Goal: Information Seeking & Learning: Learn about a topic

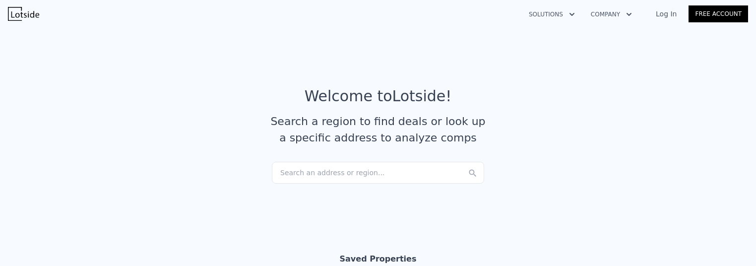
click at [405, 165] on div "Search an address or region..." at bounding box center [378, 173] width 212 height 22
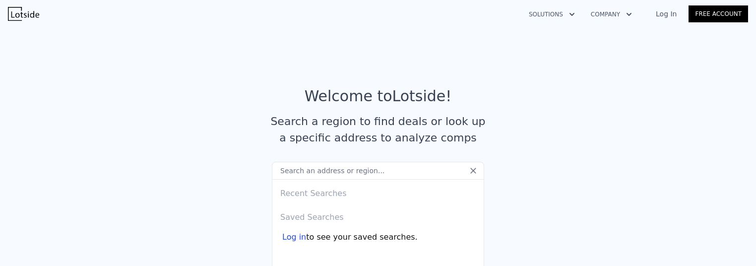
click at [318, 171] on input "text" at bounding box center [378, 171] width 212 height 18
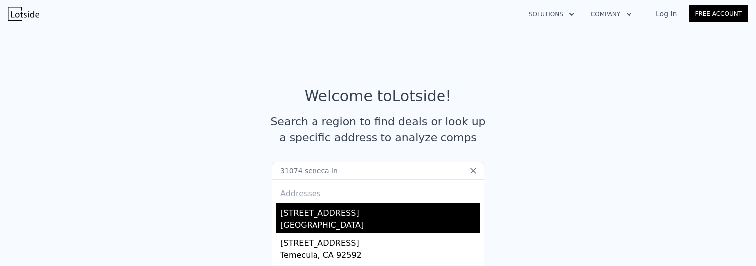
type input "31074 seneca ln"
click at [355, 214] on div "[STREET_ADDRESS]" at bounding box center [379, 211] width 199 height 16
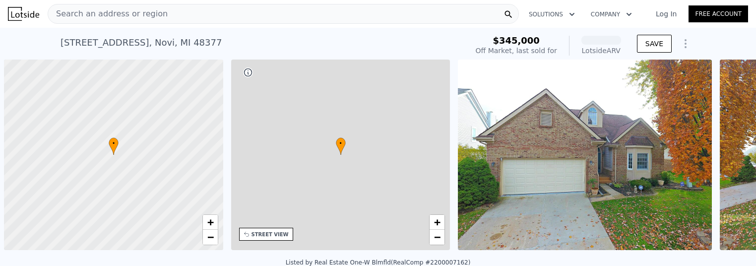
scroll to position [0, 4]
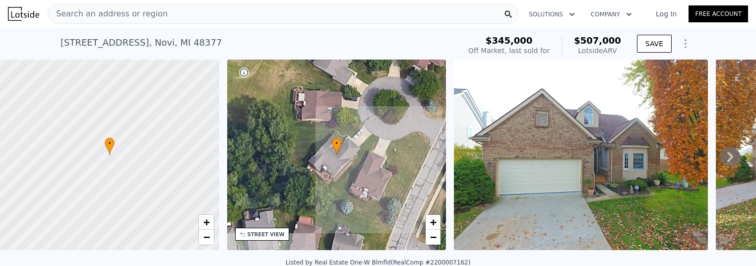
click at [727, 155] on icon at bounding box center [730, 157] width 6 height 10
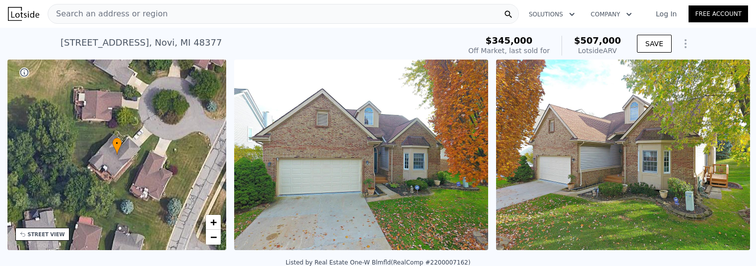
click at [725, 155] on img at bounding box center [623, 155] width 254 height 190
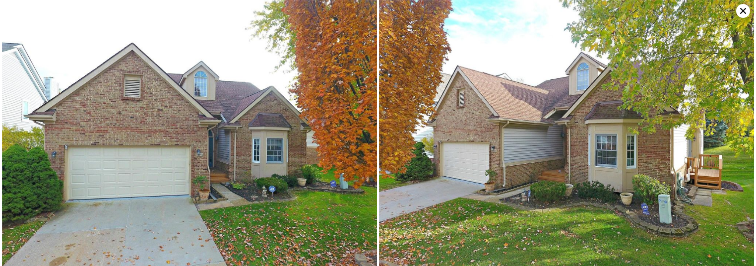
click at [725, 155] on img at bounding box center [566, 140] width 375 height 281
click at [741, 10] on icon at bounding box center [743, 11] width 14 height 14
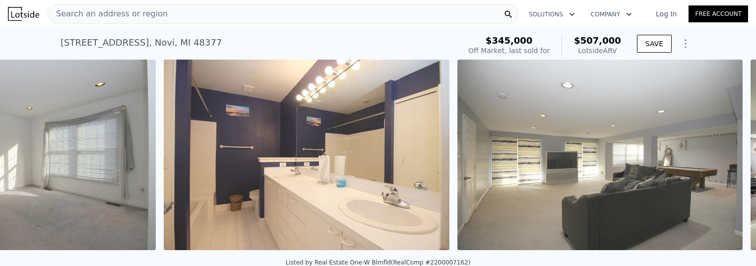
scroll to position [0, 6627]
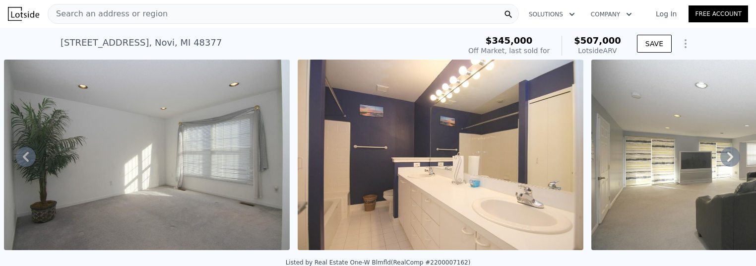
drag, startPoint x: 639, startPoint y: 251, endPoint x: 719, endPoint y: 240, distance: 81.1
click at [719, 240] on div at bounding box center [734, 157] width 294 height 194
click at [146, 12] on span "Search an address or region" at bounding box center [108, 14] width 120 height 12
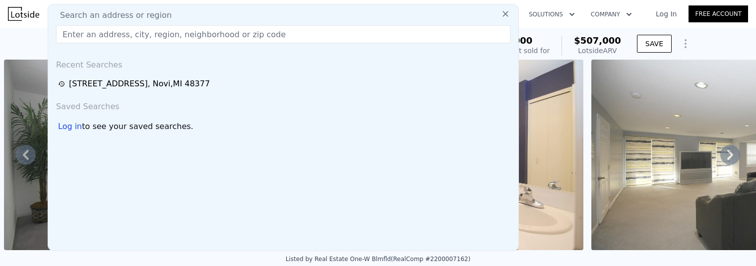
click at [175, 38] on input "text" at bounding box center [283, 34] width 454 height 18
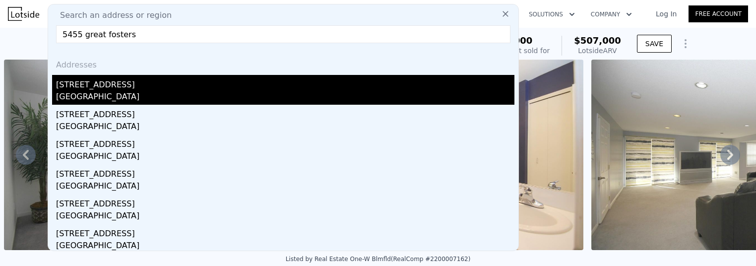
type input "5455 great fosters"
click at [150, 91] on div "[GEOGRAPHIC_DATA]" at bounding box center [285, 98] width 458 height 14
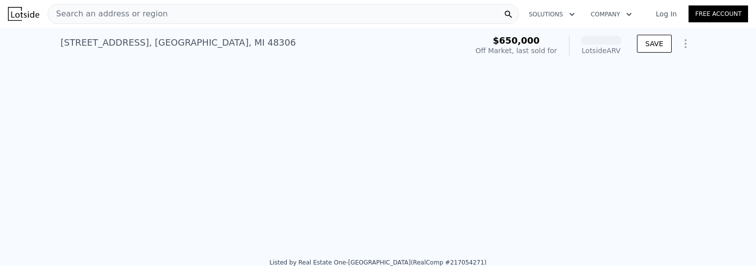
scroll to position [0, 6581]
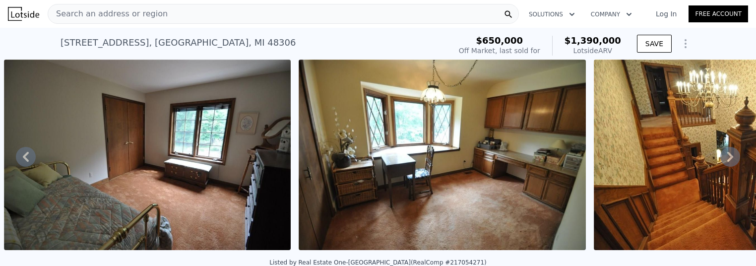
click at [33, 157] on icon at bounding box center [26, 157] width 20 height 20
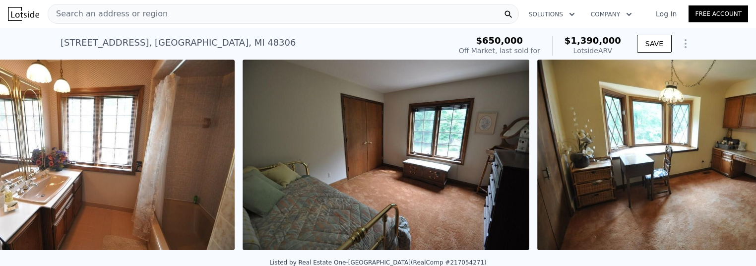
scroll to position [0, 6354]
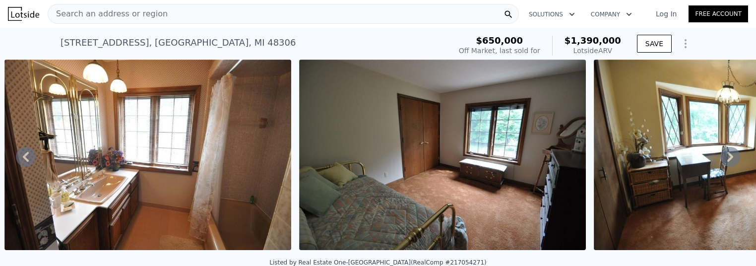
click at [28, 155] on icon at bounding box center [26, 157] width 6 height 10
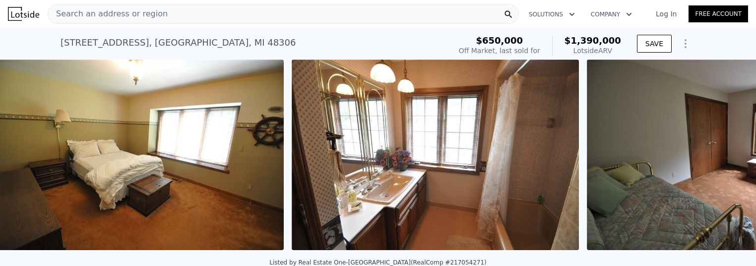
scroll to position [0, 6128]
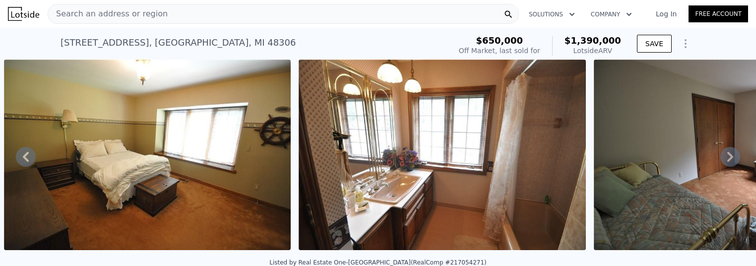
click at [727, 160] on icon at bounding box center [730, 157] width 6 height 10
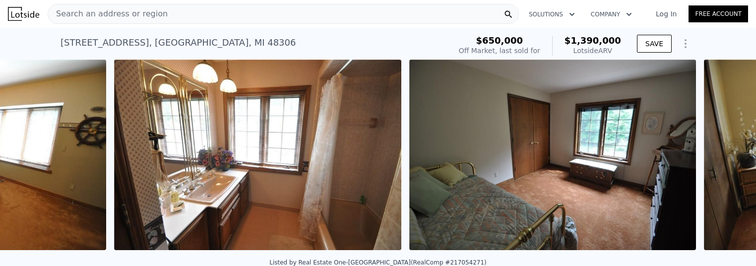
scroll to position [0, 6422]
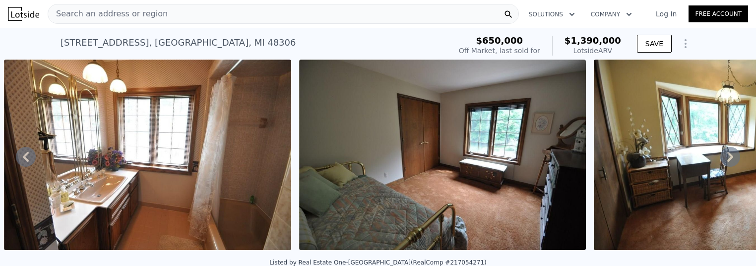
click at [727, 160] on icon at bounding box center [730, 157] width 6 height 10
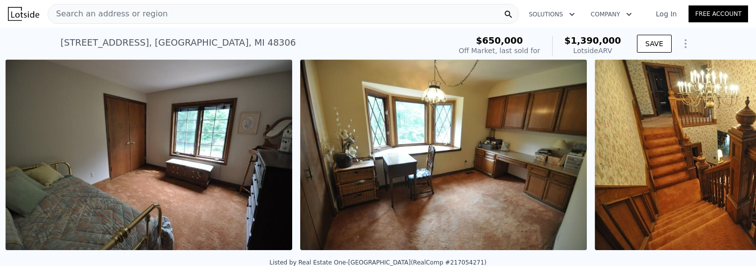
scroll to position [0, 6717]
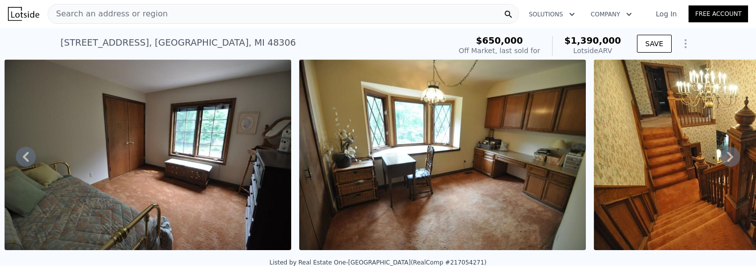
click at [724, 160] on icon at bounding box center [730, 157] width 20 height 20
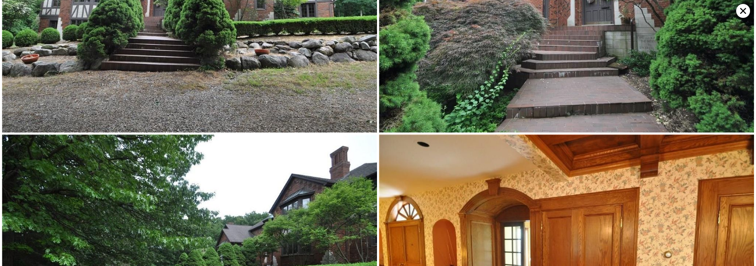
scroll to position [0, 0]
